Goal: Book appointment/travel/reservation

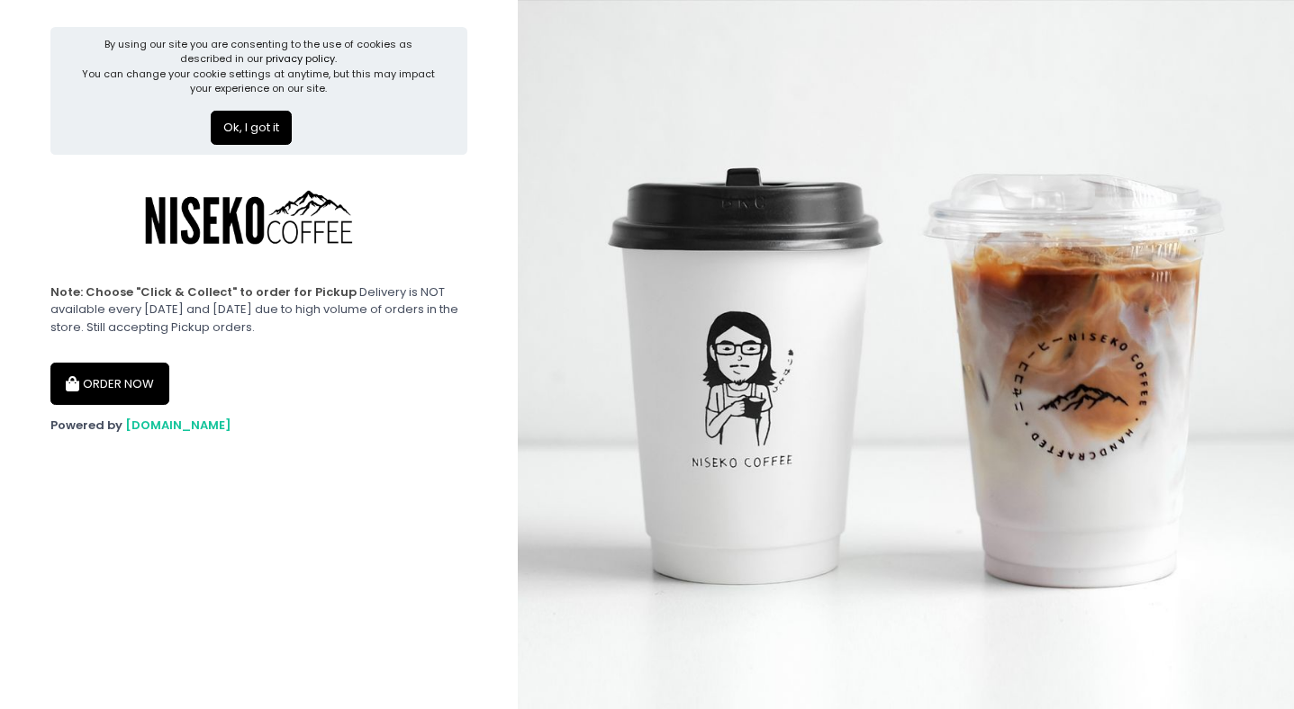
click at [127, 383] on button "ORDER NOW" at bounding box center [109, 384] width 119 height 43
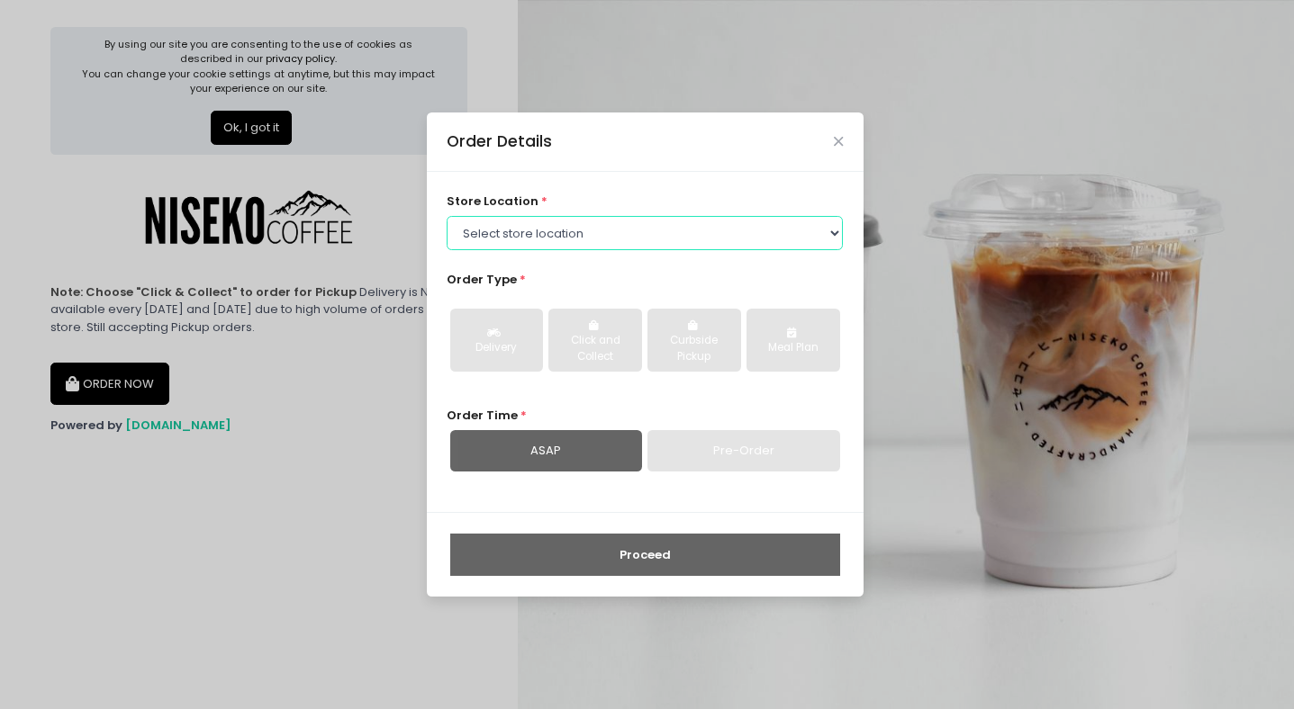
click at [503, 229] on select "Select store location [GEOGRAPHIC_DATA] [GEOGRAPHIC_DATA] Niseko Coffee [GEOGRA…" at bounding box center [645, 233] width 396 height 34
select select "645a039fd957f8b56cab6e88"
click at [447, 216] on select "Select store location [GEOGRAPHIC_DATA] [GEOGRAPHIC_DATA] Niseko Coffee [GEOGRA…" at bounding box center [645, 233] width 396 height 34
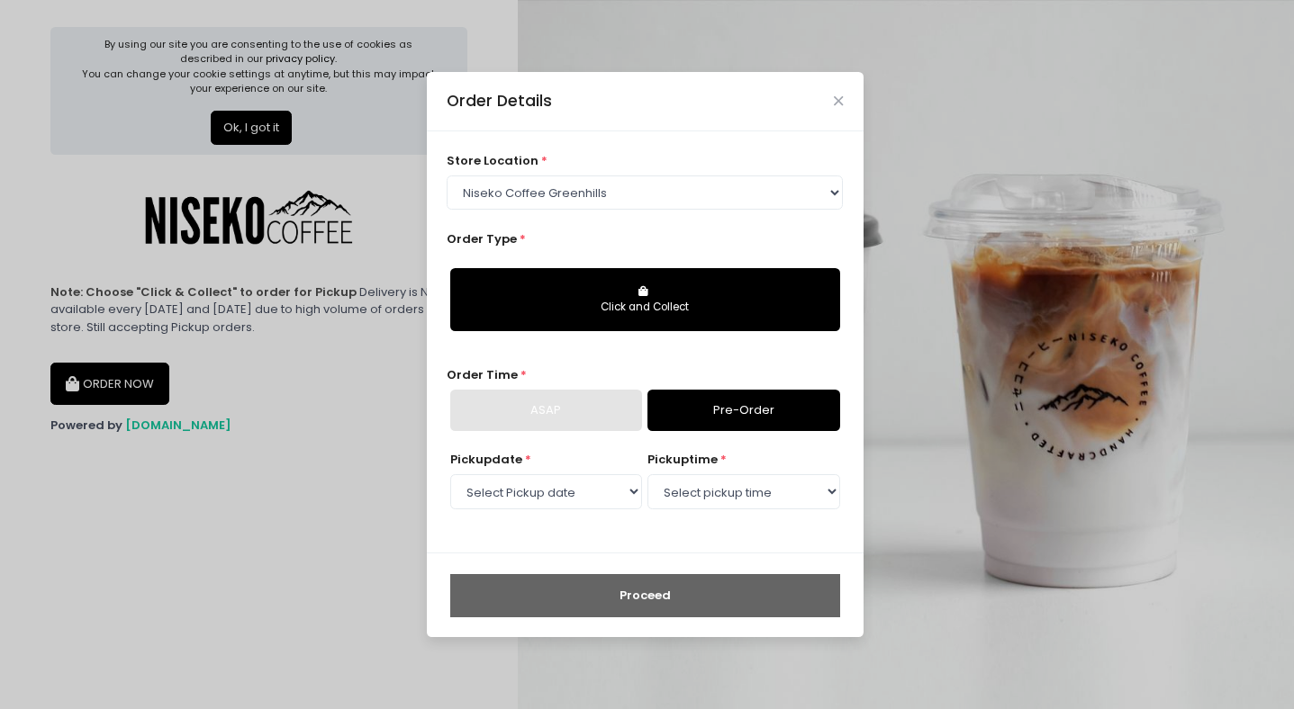
click at [558, 408] on div "ASAP" at bounding box center [546, 410] width 192 height 41
click at [585, 487] on select "Select Pickup date [DATE] [DATE] [DATE] [DATE] [DATE] [DATE] [DATE] [DATE] [DAT…" at bounding box center [546, 491] width 192 height 34
select select "[DATE]"
click at [450, 474] on select "Select Pickup date [DATE] [DATE] [DATE] [DATE] [DATE] [DATE] [DATE] [DATE] [DAT…" at bounding box center [546, 491] width 192 height 34
click at [694, 495] on select "Select pickup time 11:00 AM - 11:30 AM 11:30 AM - 12:00 PM 12:00 PM - 12:30 PM …" at bounding box center [743, 491] width 192 height 34
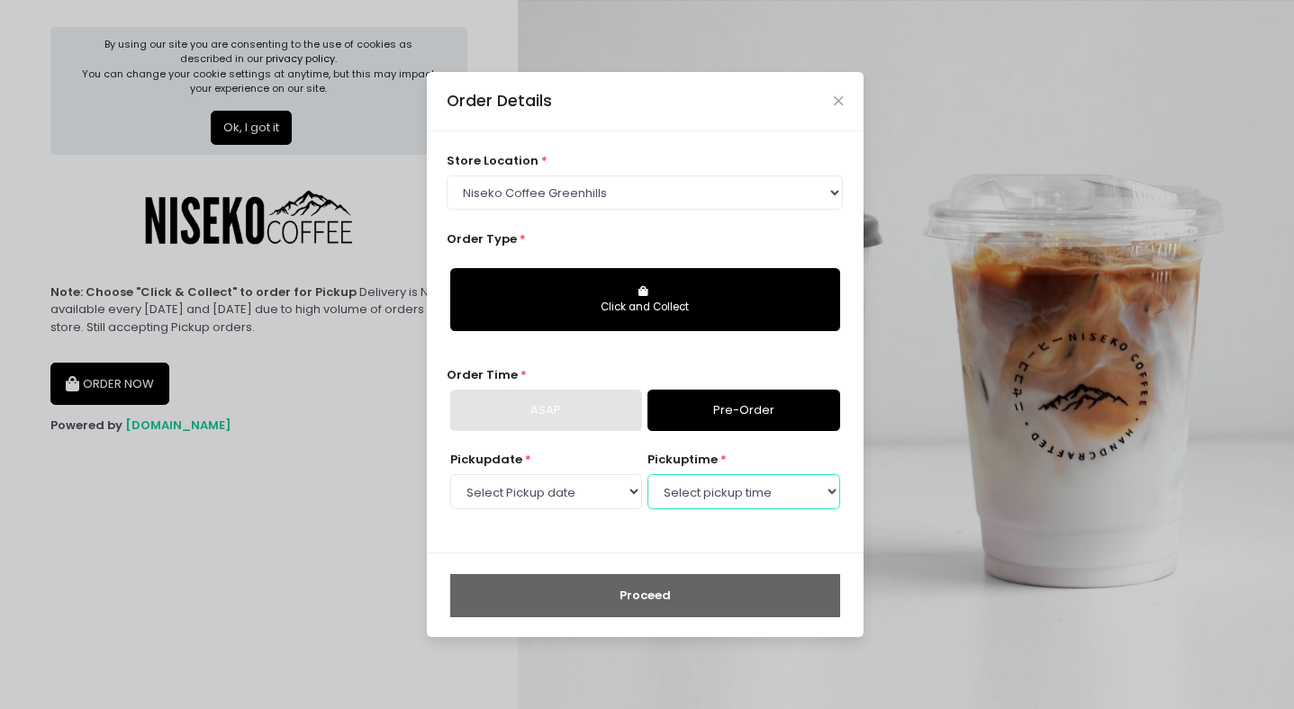
select select "11:00"
click at [647, 474] on select "Select pickup time 11:00 AM - 11:30 AM 11:30 AM - 12:00 PM 12:00 PM - 12:30 PM …" at bounding box center [743, 491] width 192 height 34
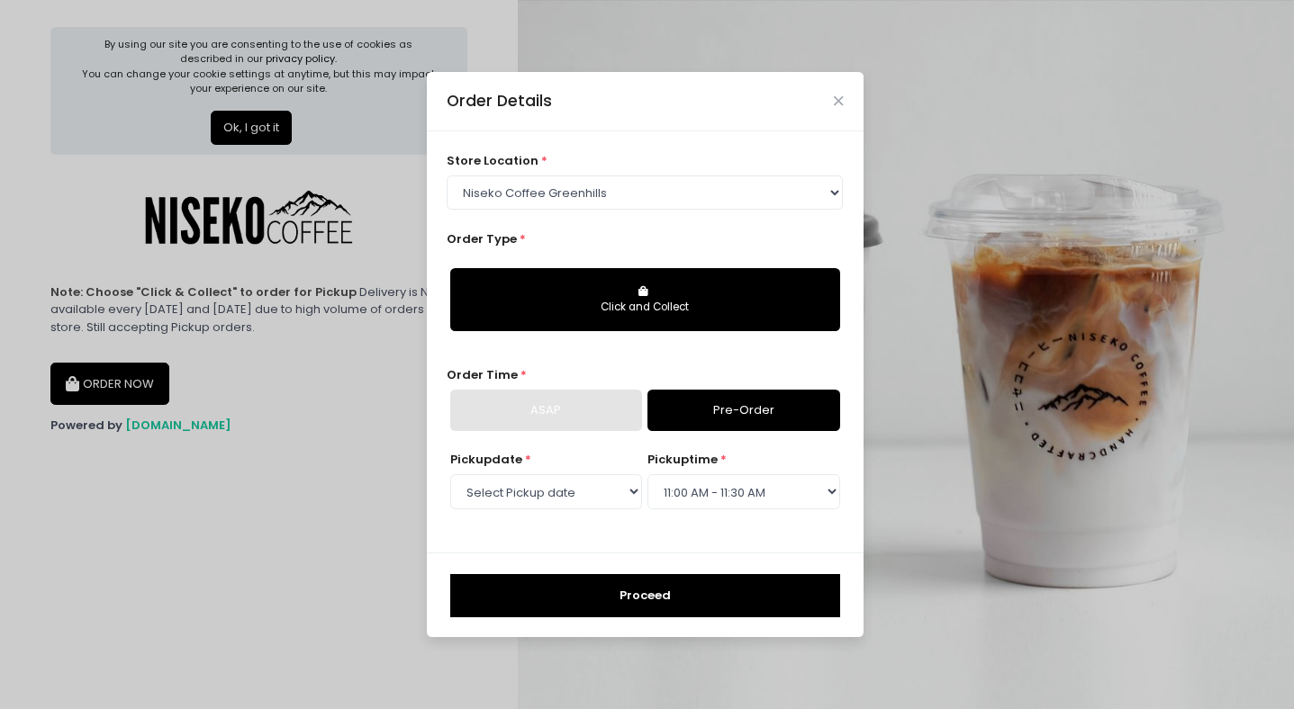
click at [675, 326] on button "Click and Collect" at bounding box center [645, 299] width 390 height 63
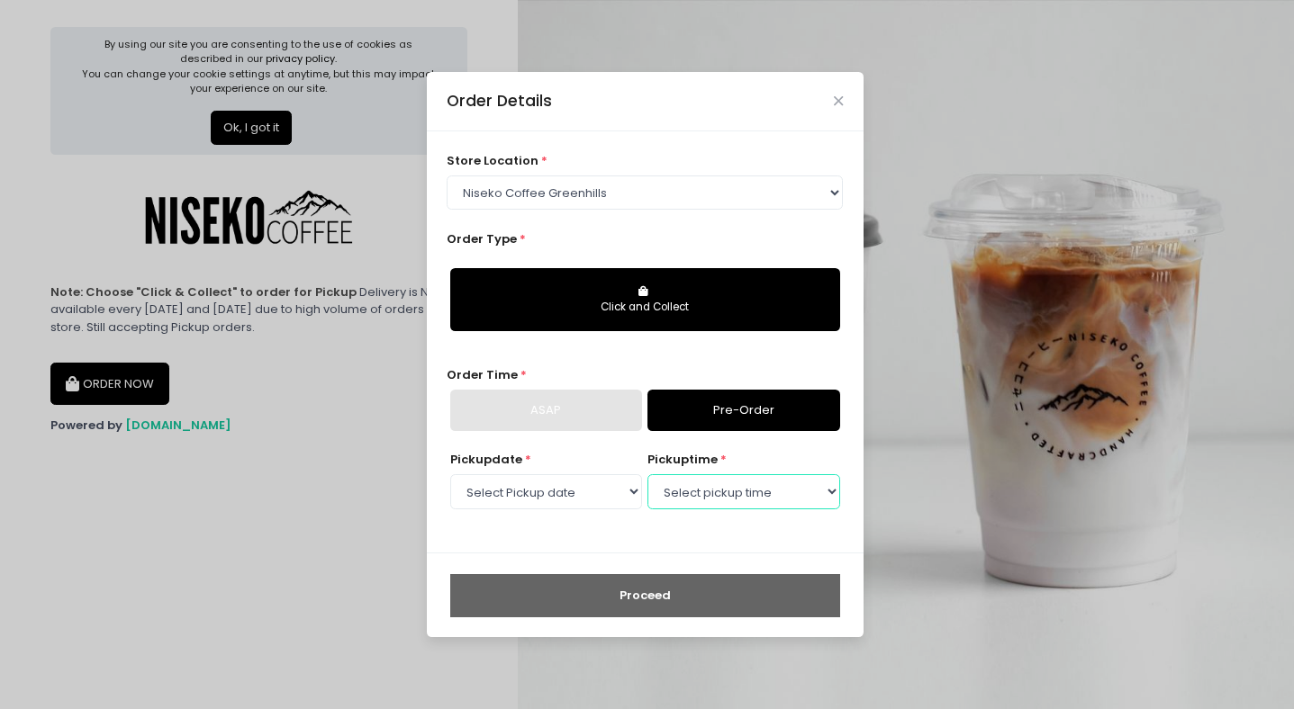
click at [681, 501] on select "Select pickup time 11:00 AM - 11:30 AM 11:30 AM - 12:00 PM 12:00 PM - 12:30 PM …" at bounding box center [743, 491] width 192 height 34
select select "11:00"
click at [647, 474] on select "Select pickup time 11:00 AM - 11:30 AM 11:30 AM - 12:00 PM 12:00 PM - 12:30 PM …" at bounding box center [743, 491] width 192 height 34
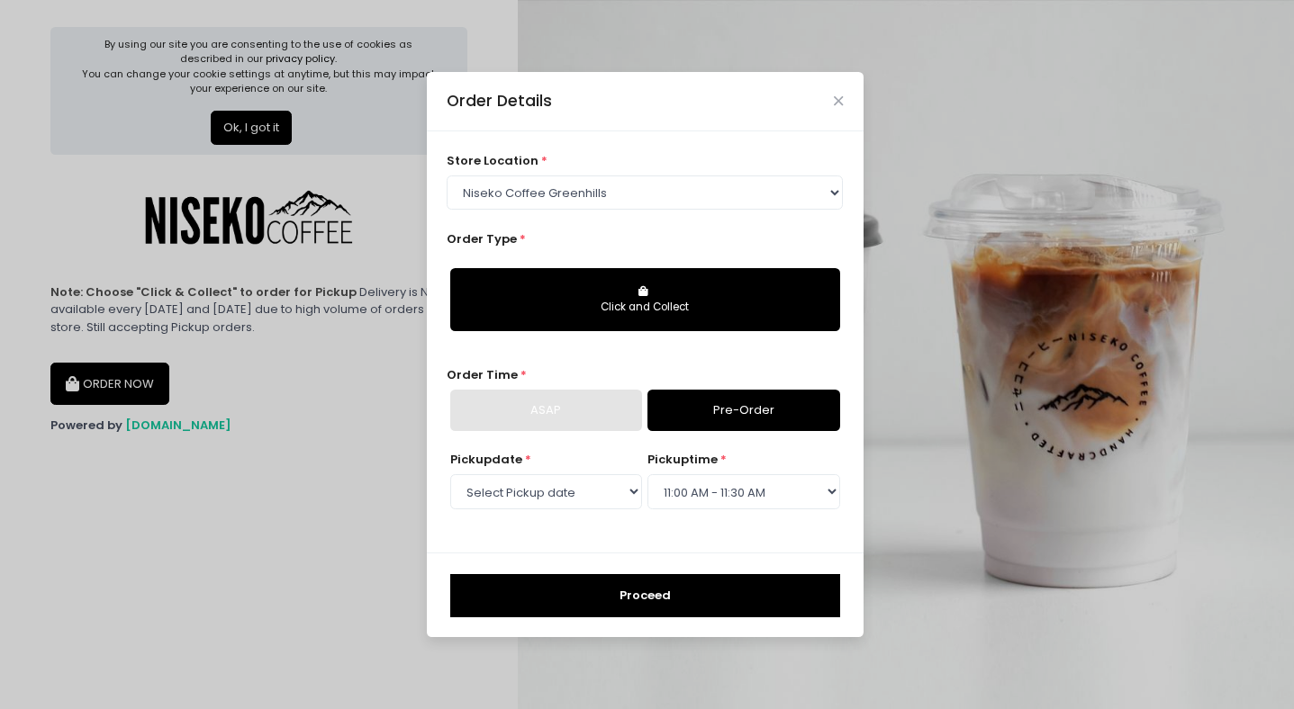
click at [669, 596] on button "Proceed" at bounding box center [645, 595] width 390 height 43
